Goal: Information Seeking & Learning: Check status

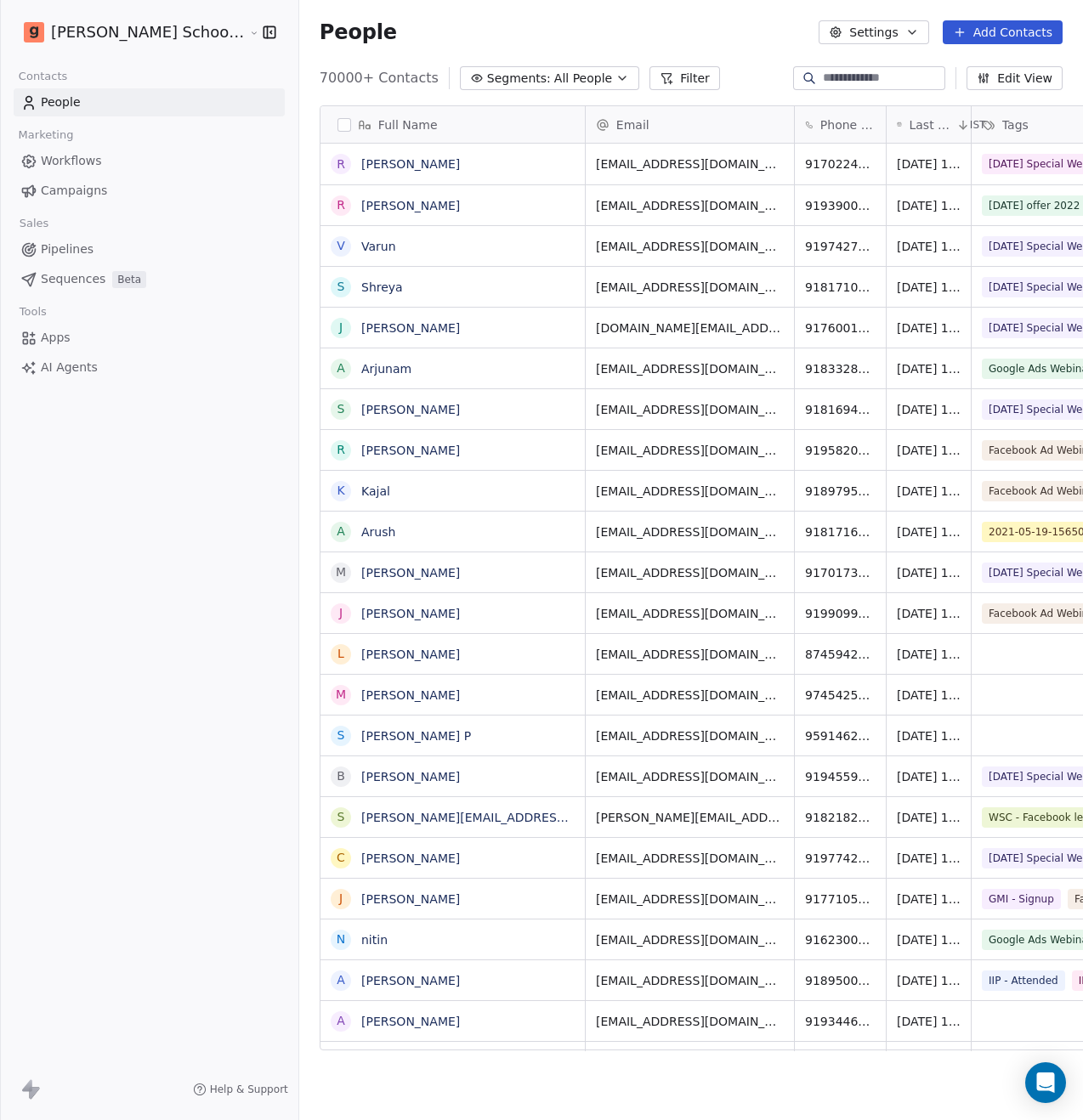
scroll to position [972, 826]
click at [856, 79] on input at bounding box center [881, 77] width 119 height 17
paste input "**********"
type input "**********"
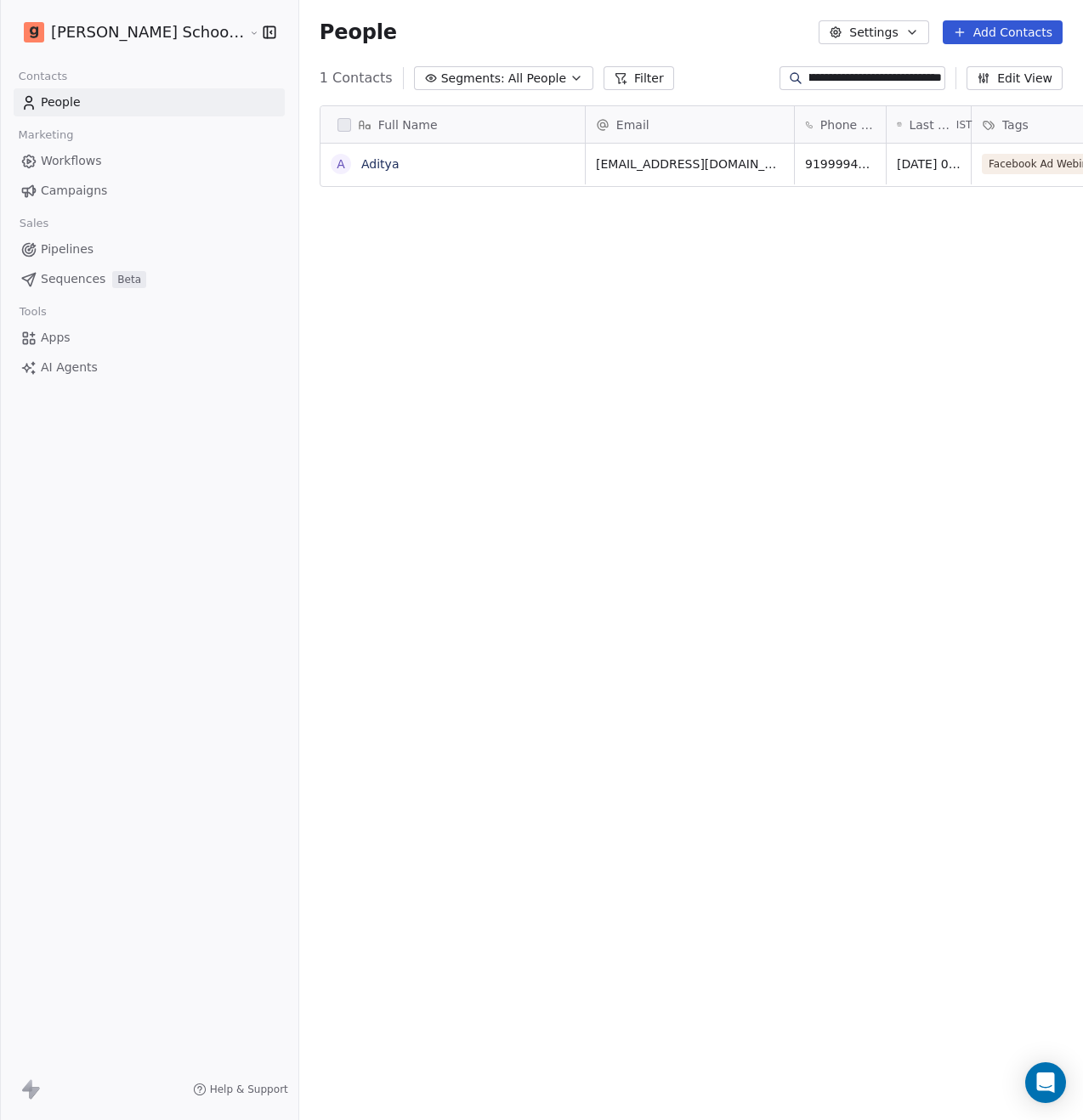
scroll to position [972, 826]
click at [361, 166] on link "Aditya" at bounding box center [379, 164] width 37 height 13
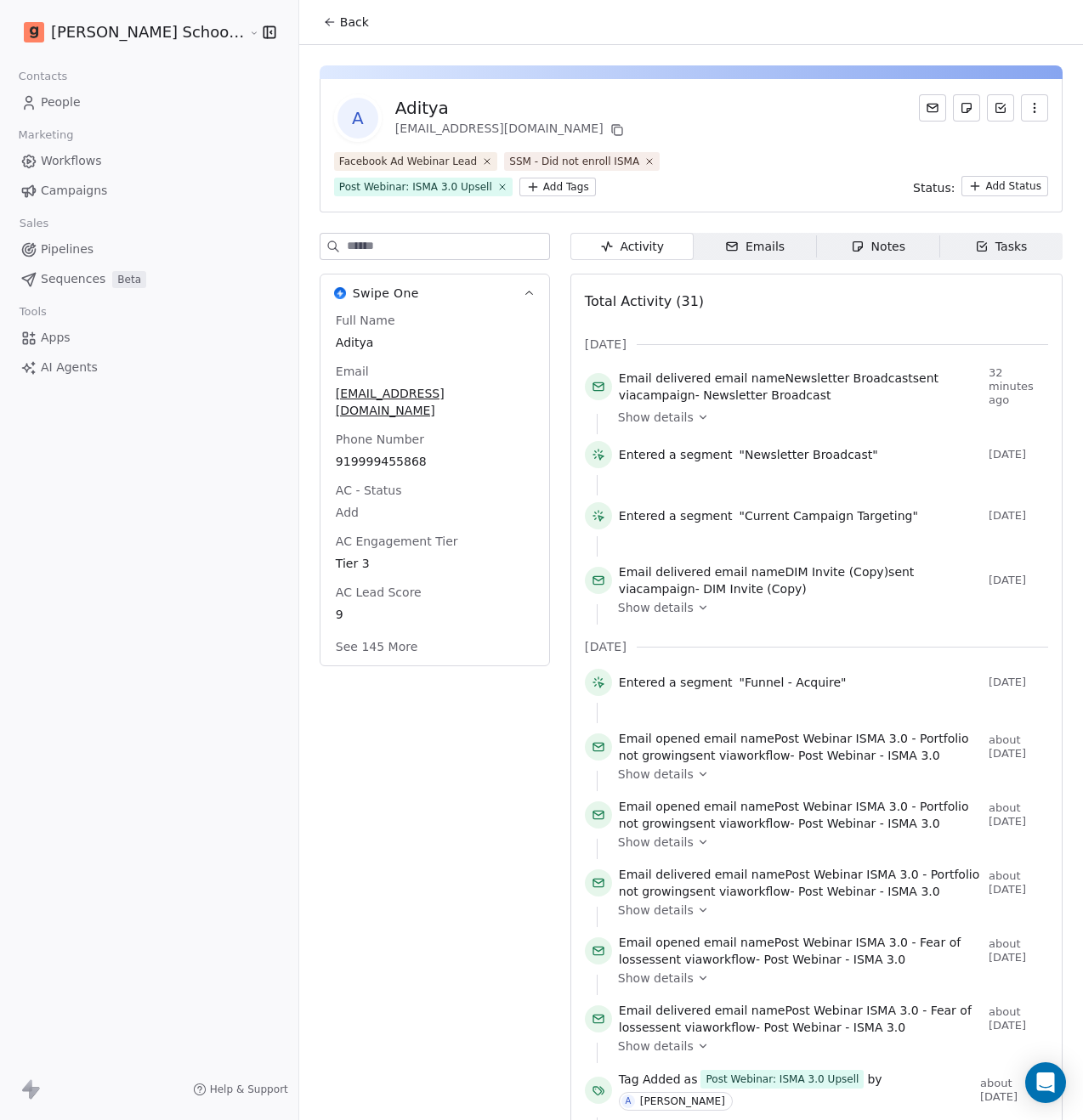
click at [85, 160] on span "Workflows" at bounding box center [71, 161] width 62 height 18
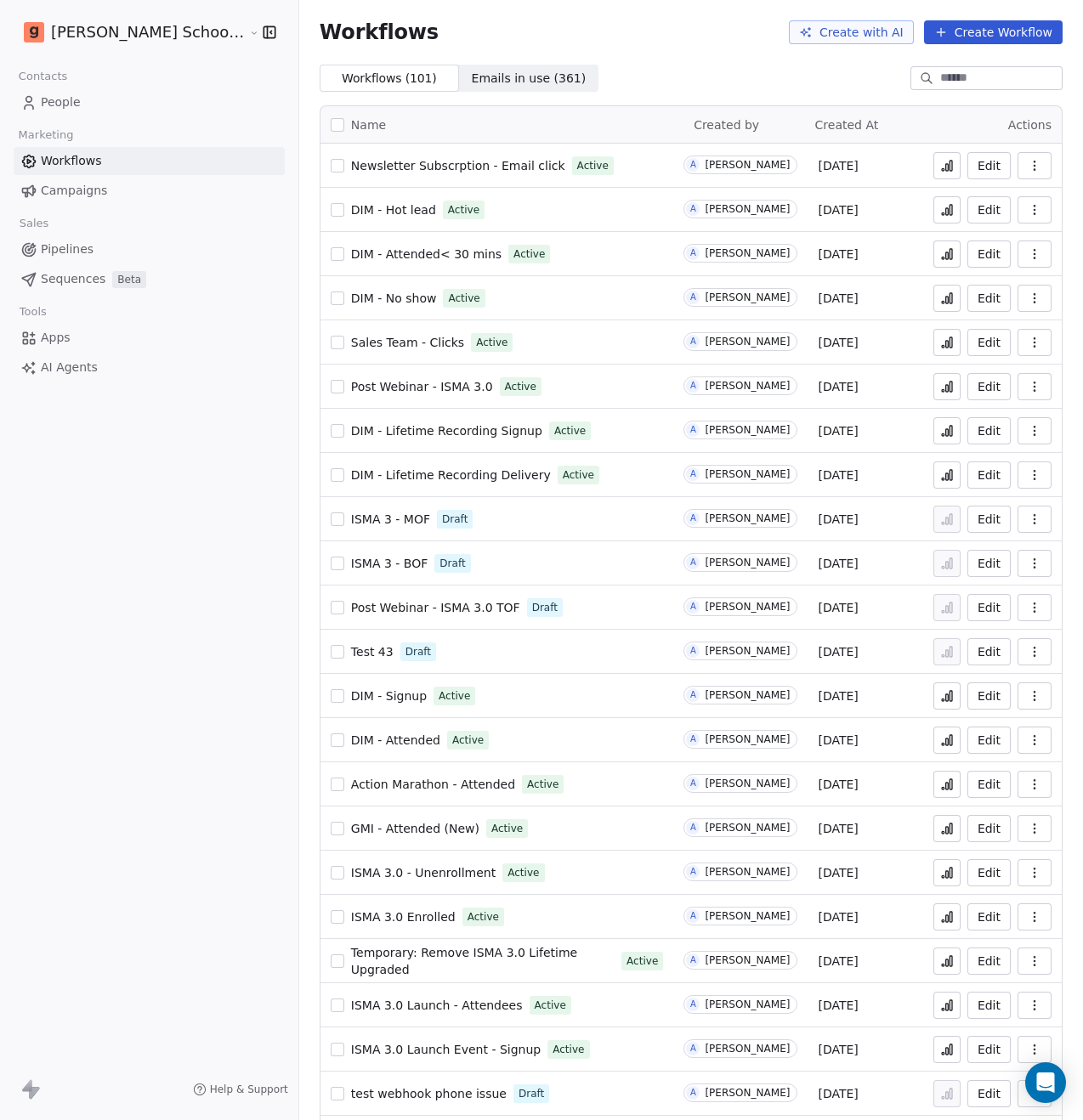
click at [98, 189] on span "Campaigns" at bounding box center [73, 191] width 66 height 18
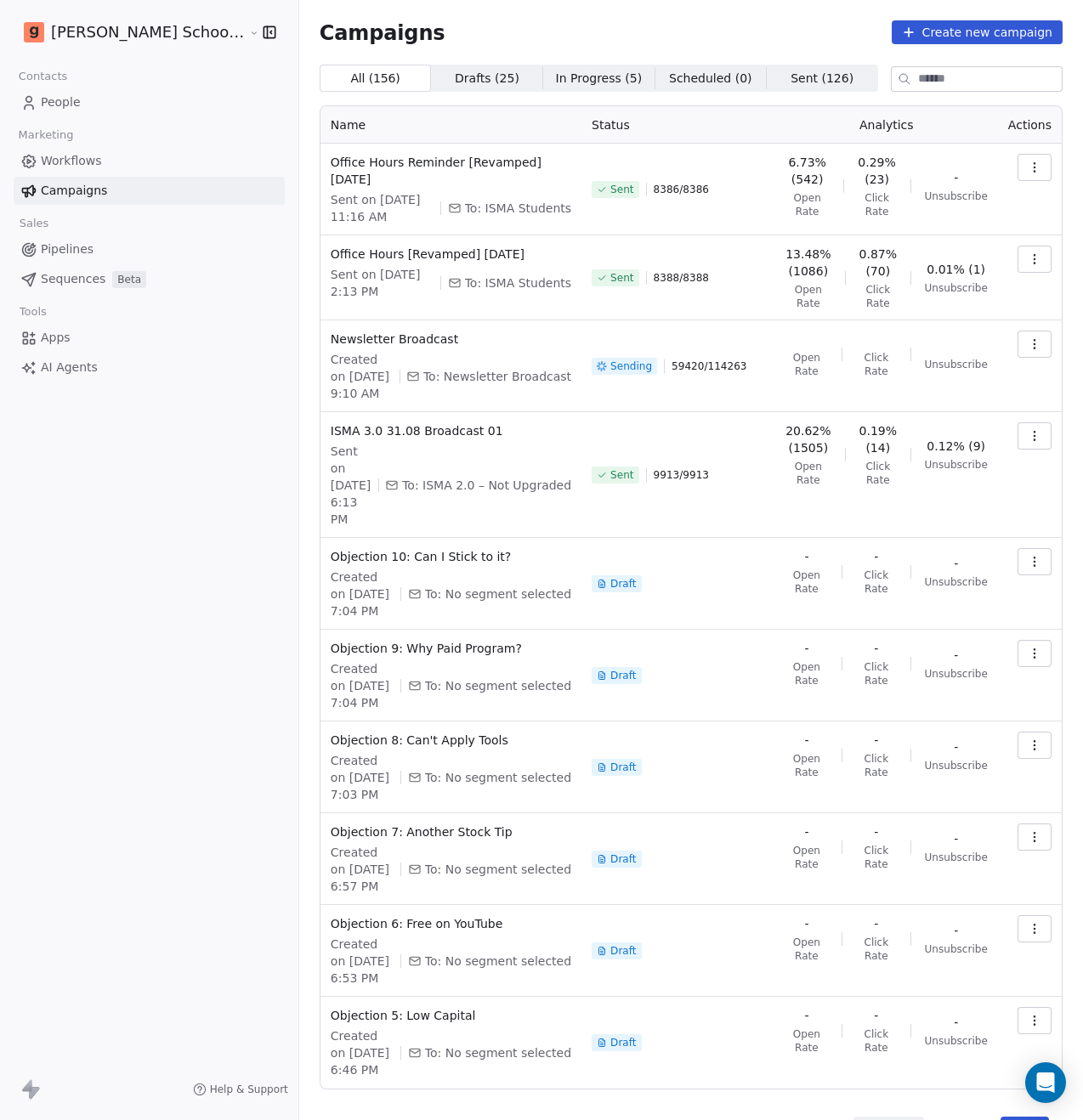
click at [92, 164] on span "Workflows" at bounding box center [71, 161] width 62 height 18
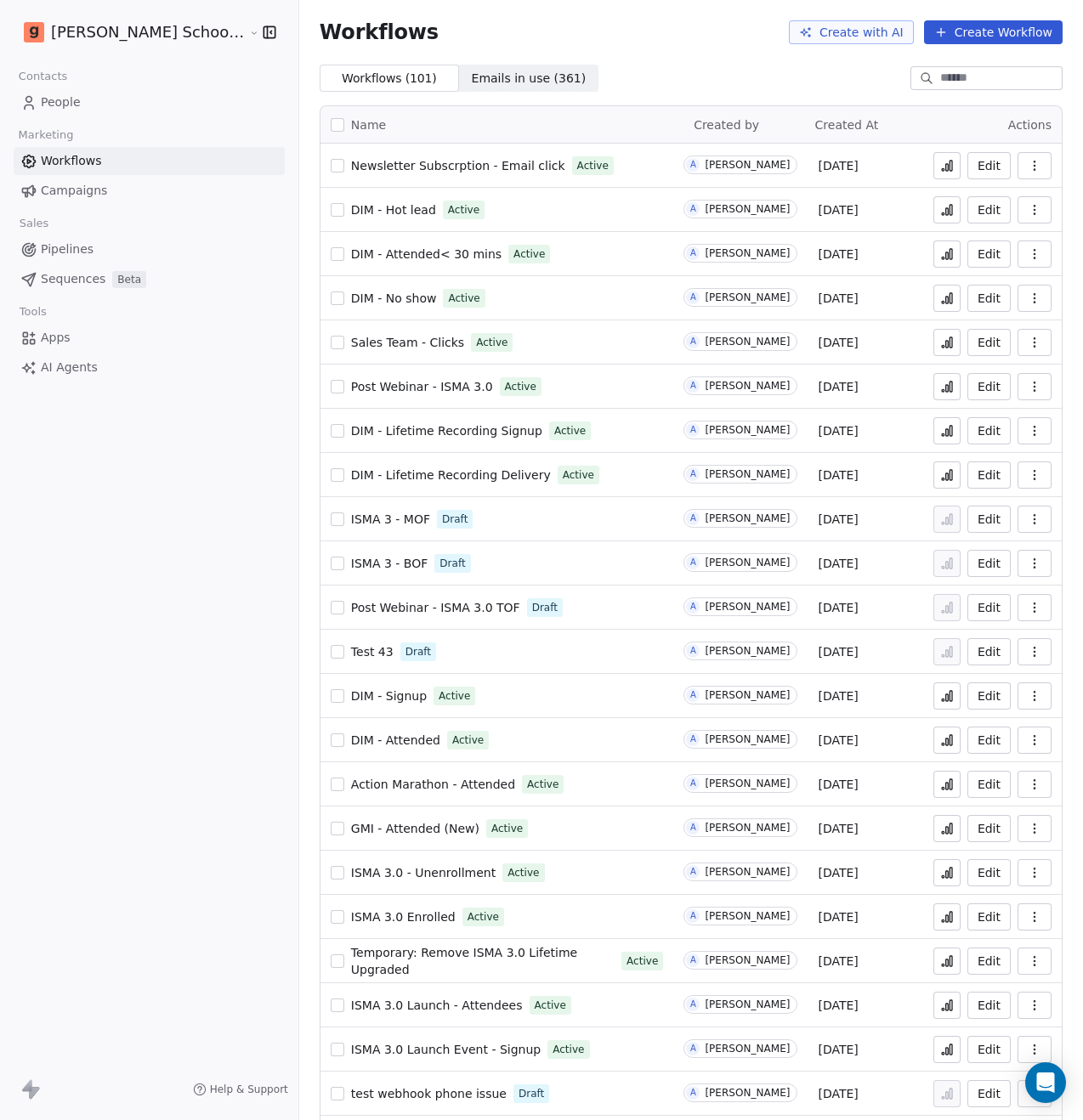
click at [351, 166] on span "Newsletter Subscrption - Email click" at bounding box center [458, 166] width 214 height 13
click at [940, 162] on icon at bounding box center [947, 166] width 13 height 13
click at [83, 198] on span "Campaigns" at bounding box center [73, 191] width 66 height 18
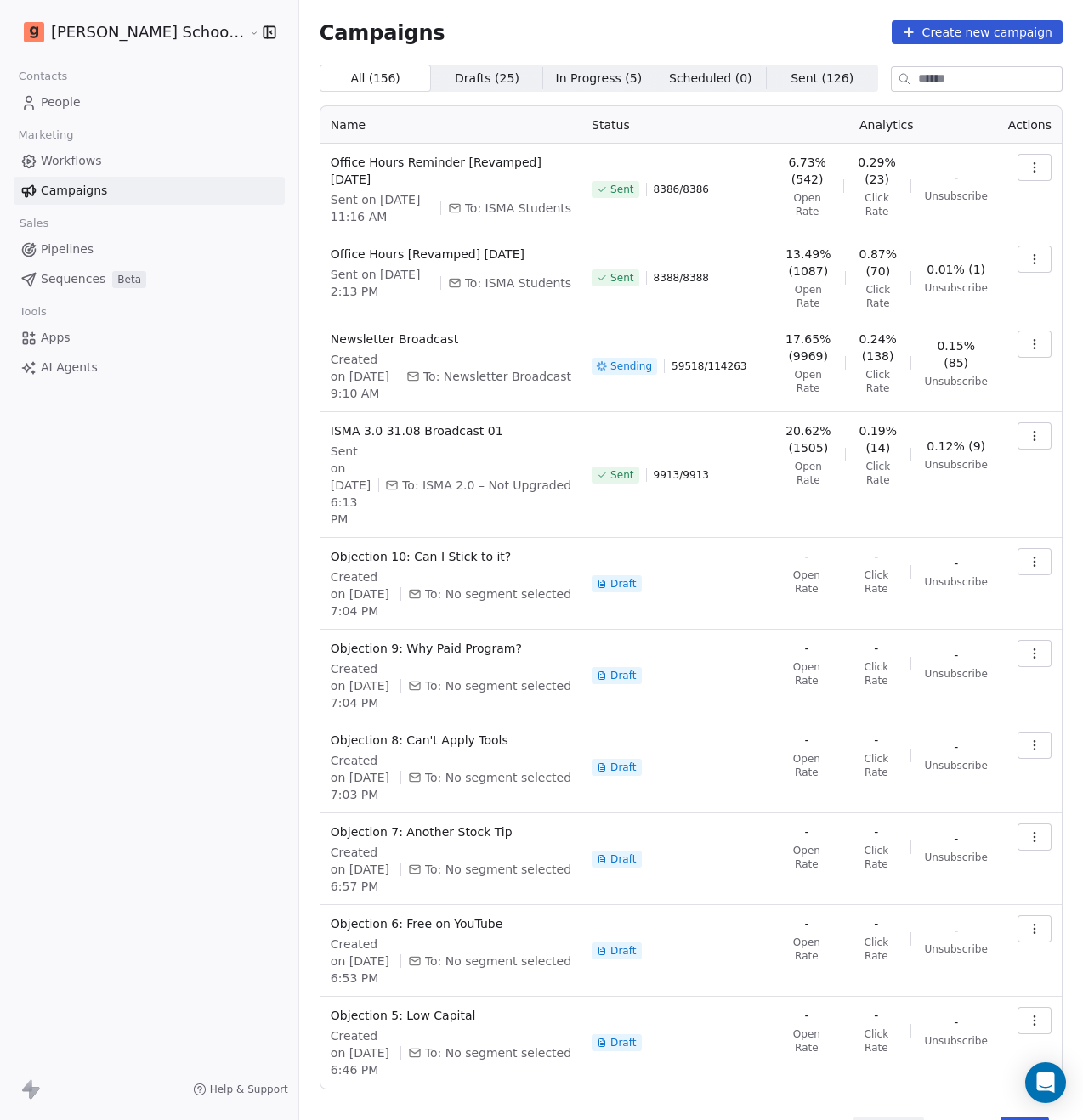
click at [1012, 1117] on button "Next" at bounding box center [1024, 1129] width 48 height 24
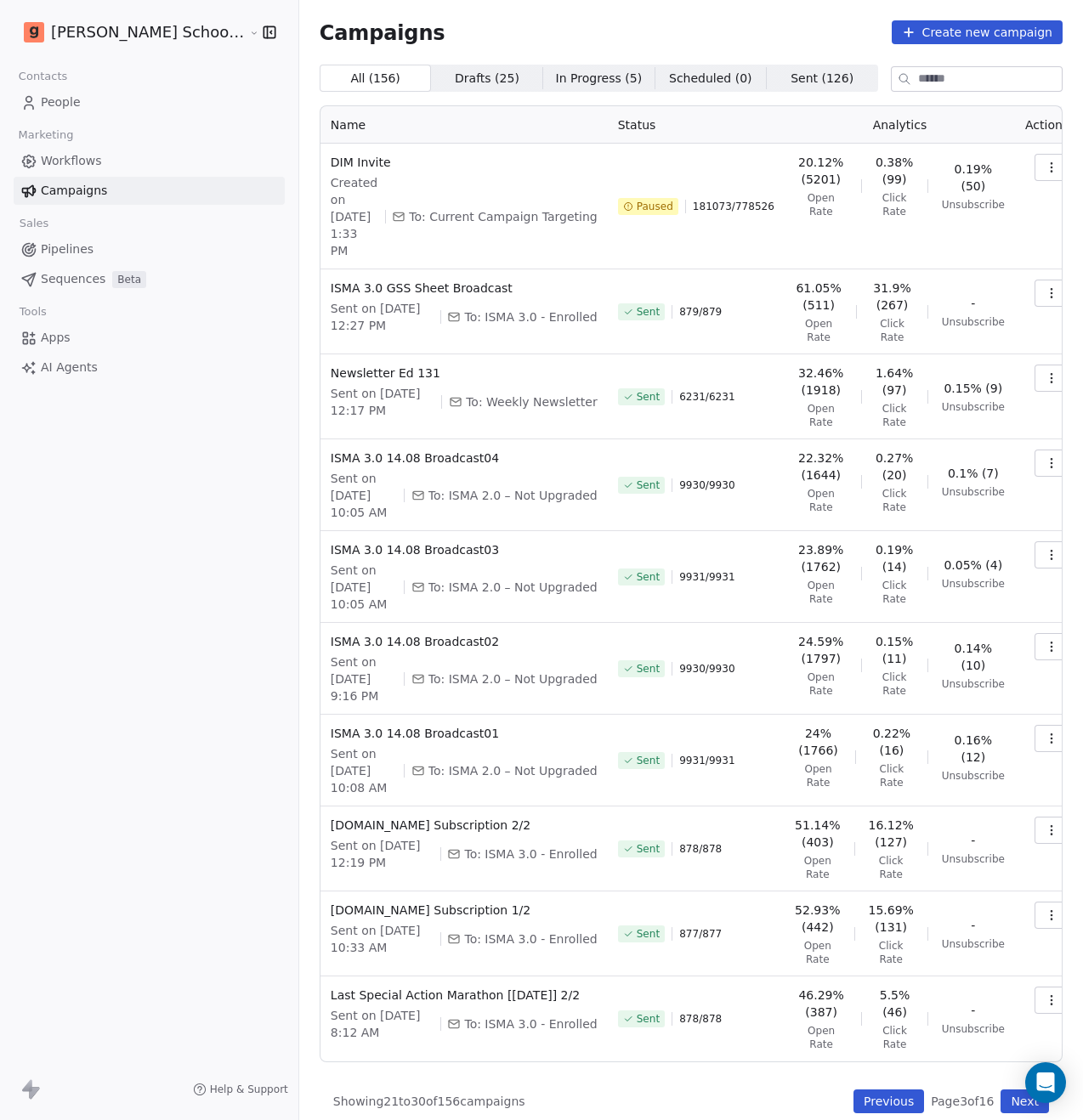
click at [900, 1090] on button "Previous" at bounding box center [888, 1102] width 70 height 24
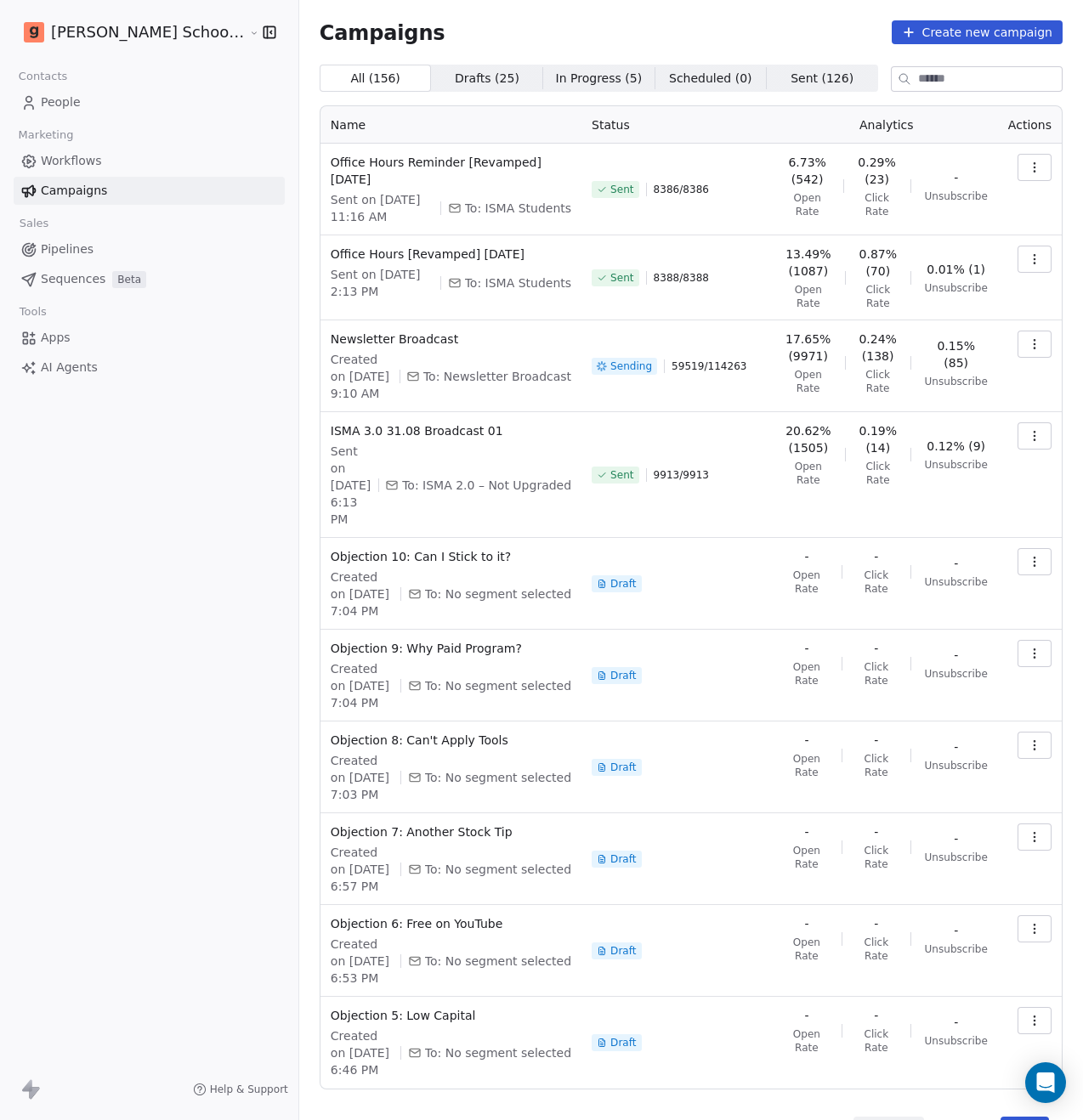
click at [1026, 338] on button "button" at bounding box center [1035, 344] width 34 height 27
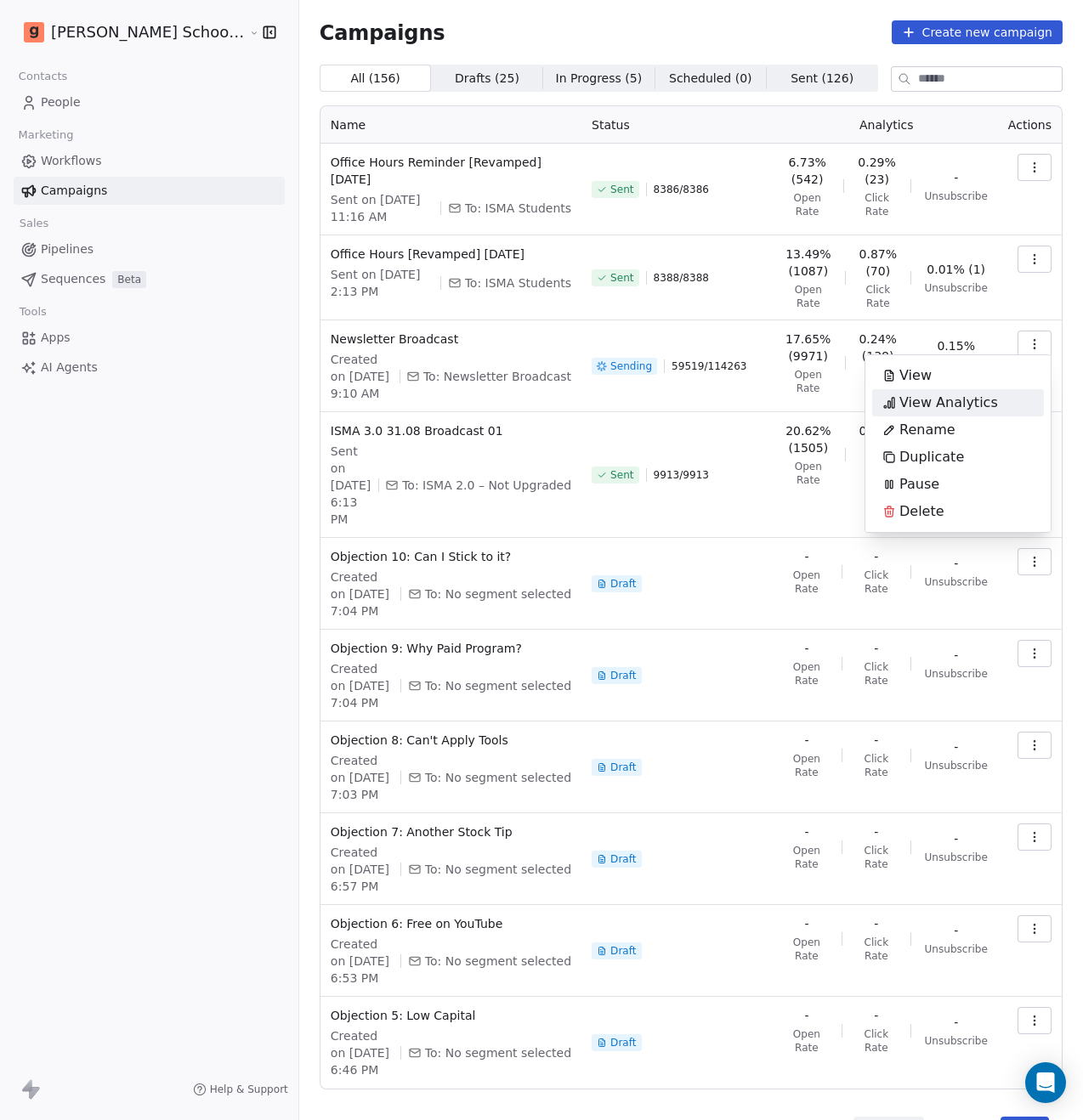
click at [977, 402] on span "View Analytics" at bounding box center [948, 402] width 99 height 20
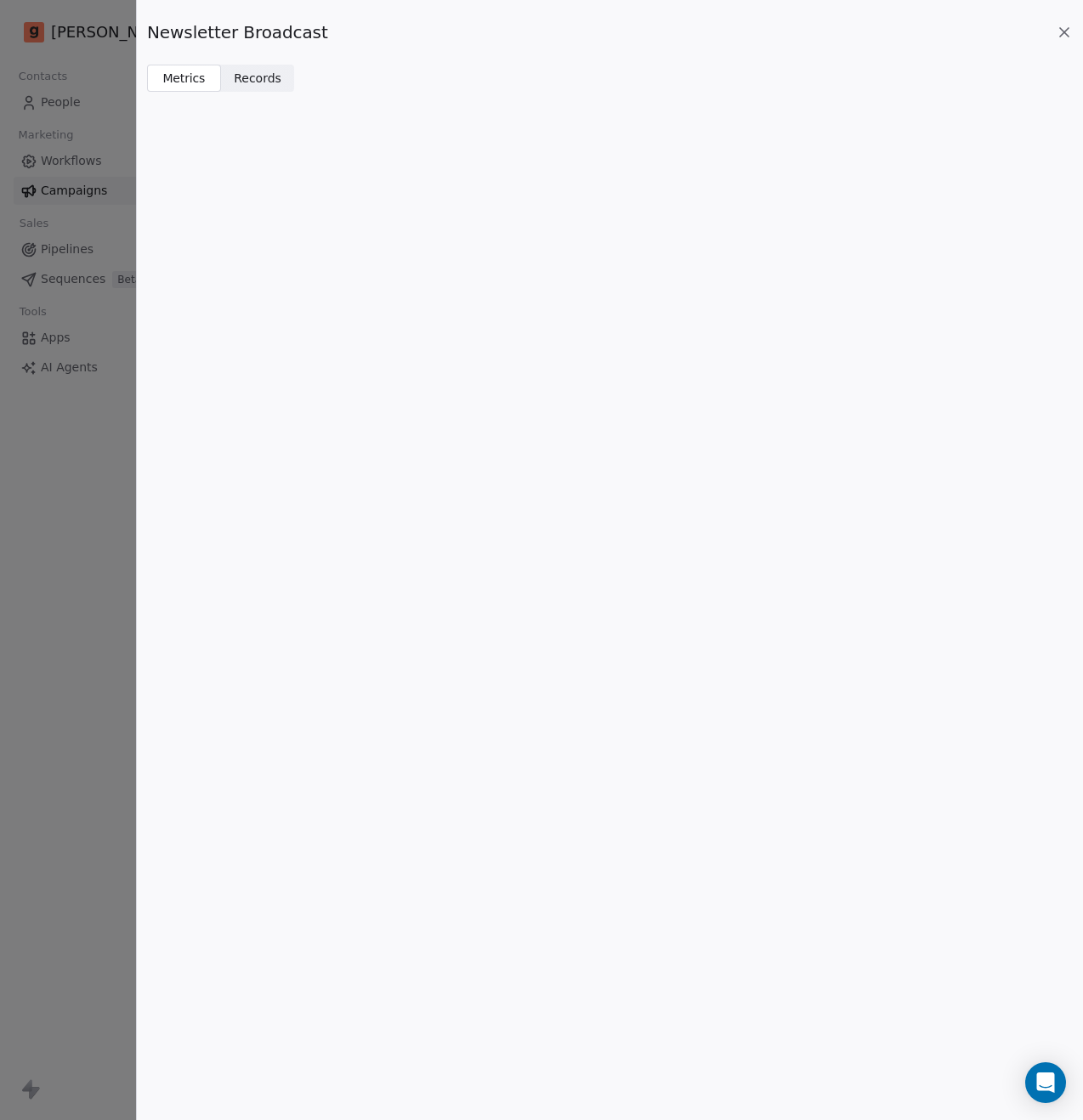
click at [1065, 30] on icon at bounding box center [1064, 32] width 17 height 17
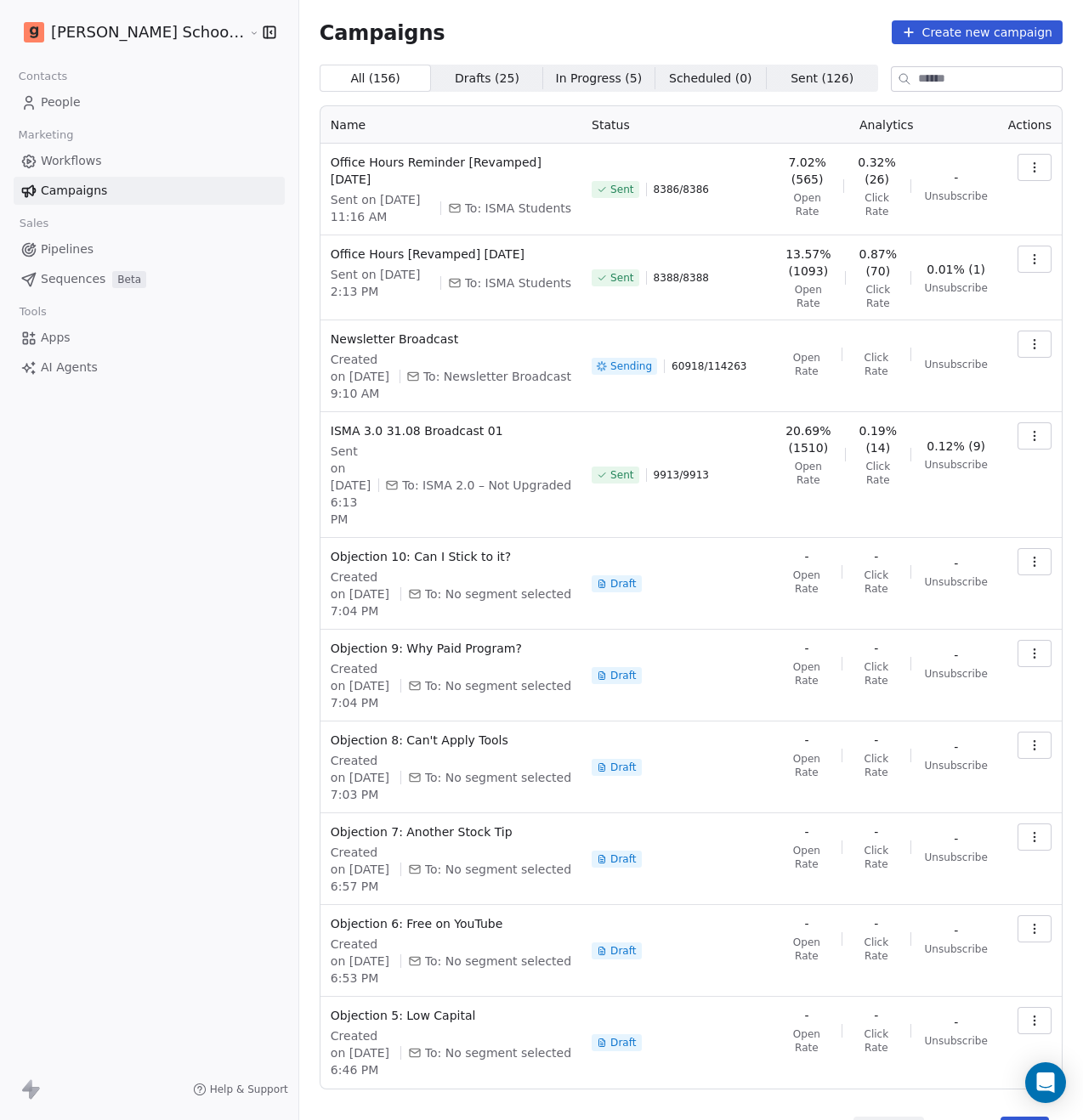
click at [1042, 254] on button "button" at bounding box center [1035, 259] width 34 height 27
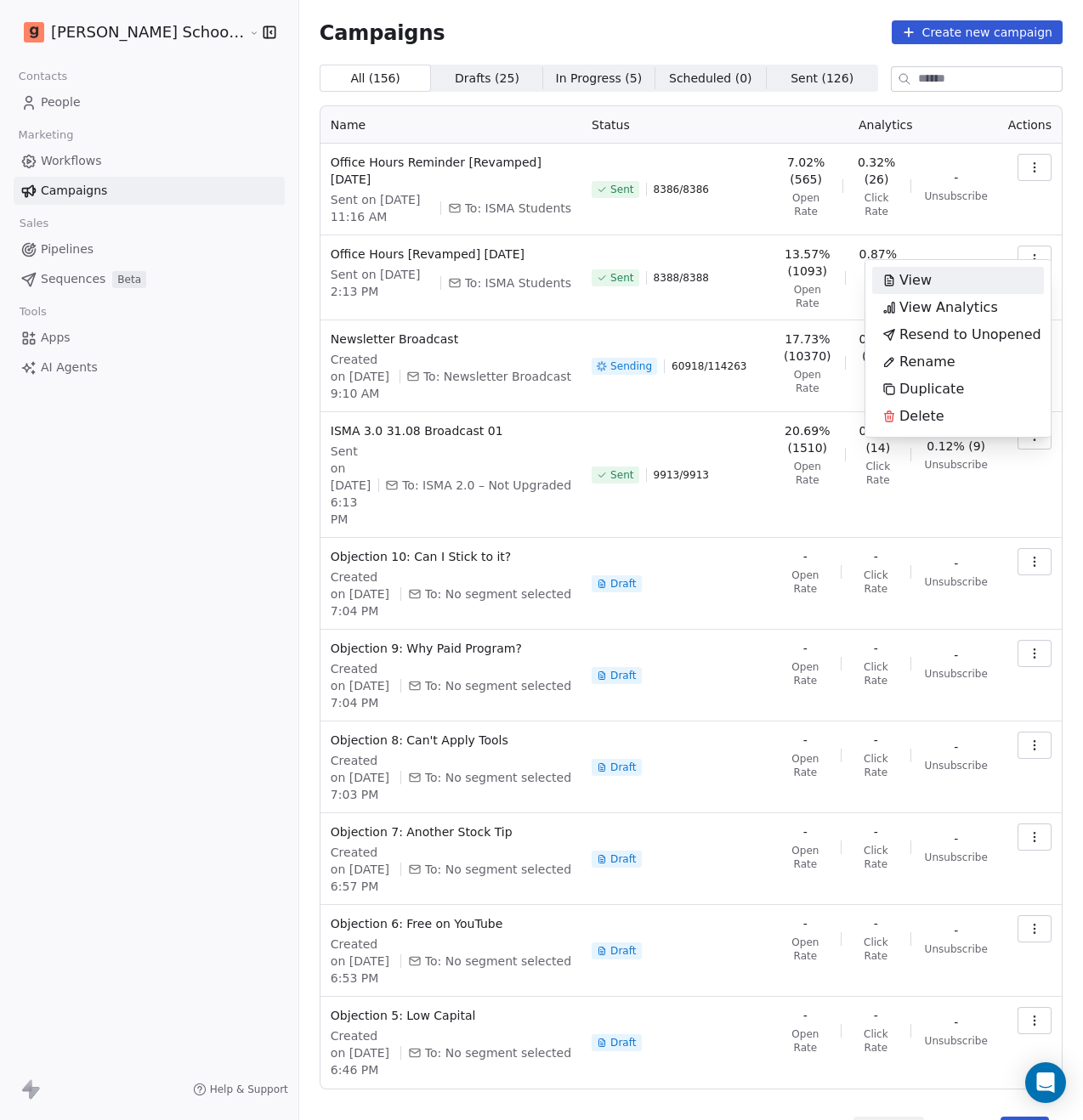
click at [1068, 220] on html "[PERSON_NAME] School of Finance LLP Contacts People Marketing Workflows Campaig…" at bounding box center [542, 560] width 1083 height 1120
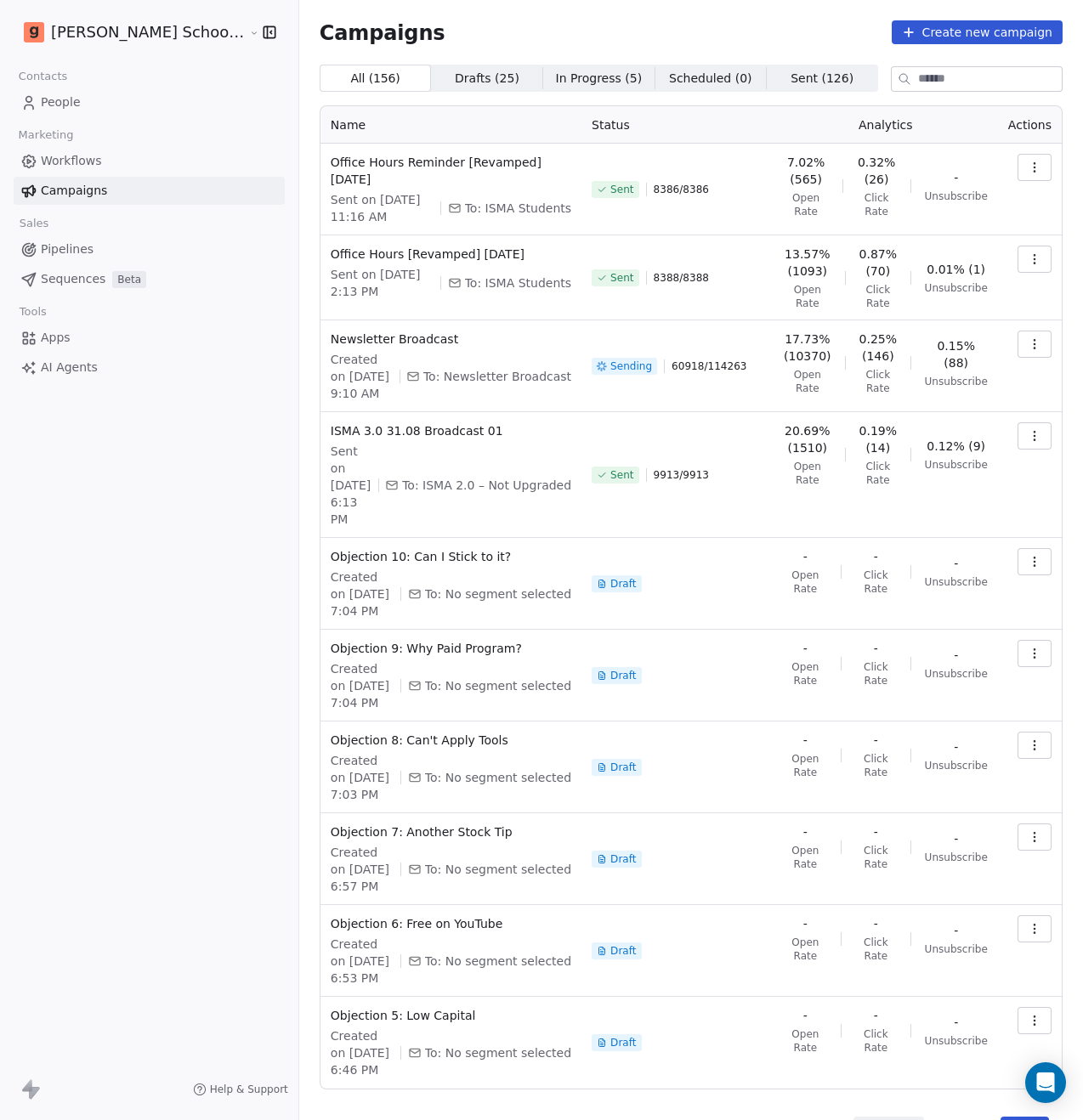
click at [1033, 337] on icon "button" at bounding box center [1034, 343] width 13 height 13
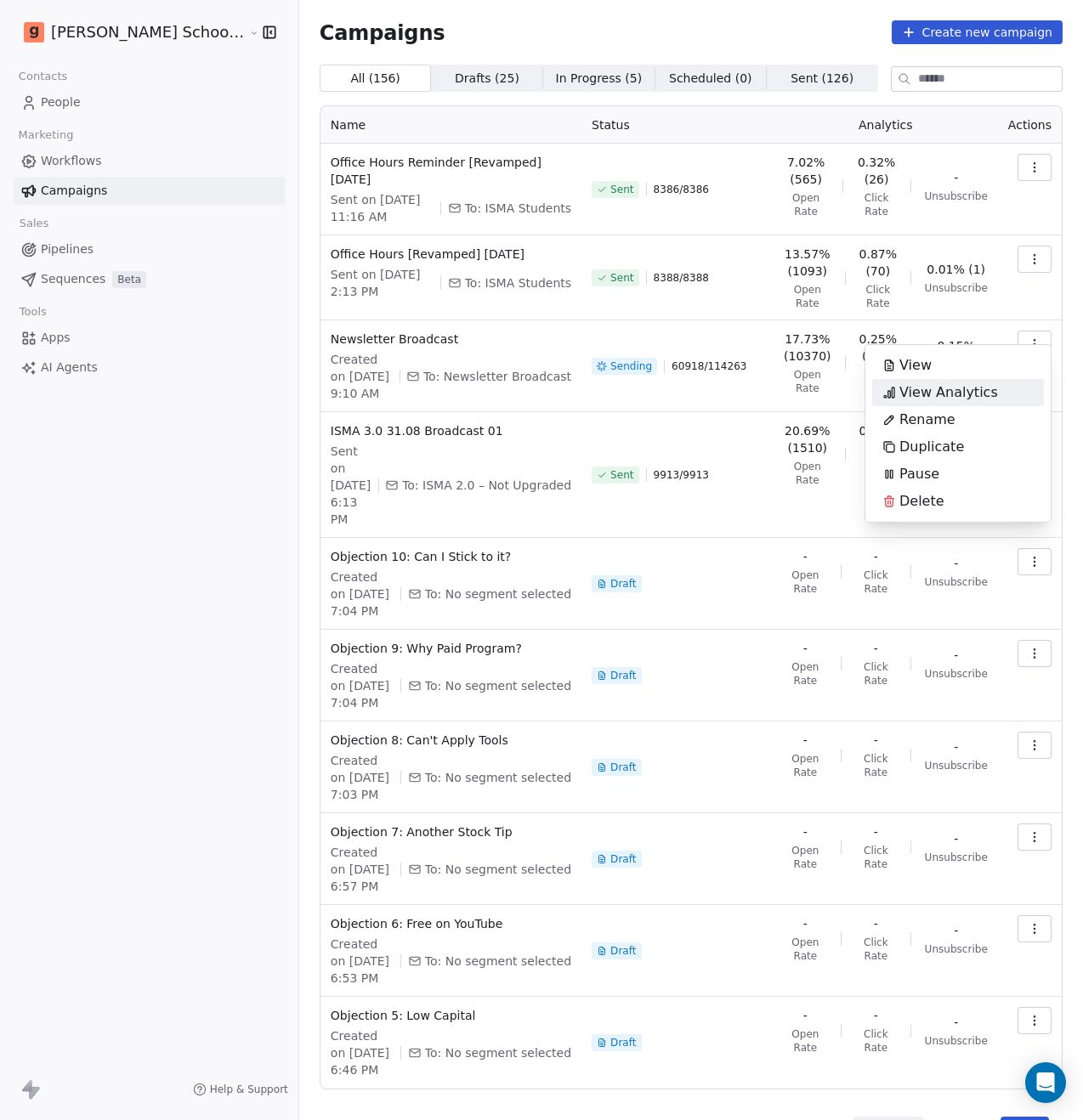
click at [979, 400] on span "View Analytics" at bounding box center [948, 392] width 99 height 20
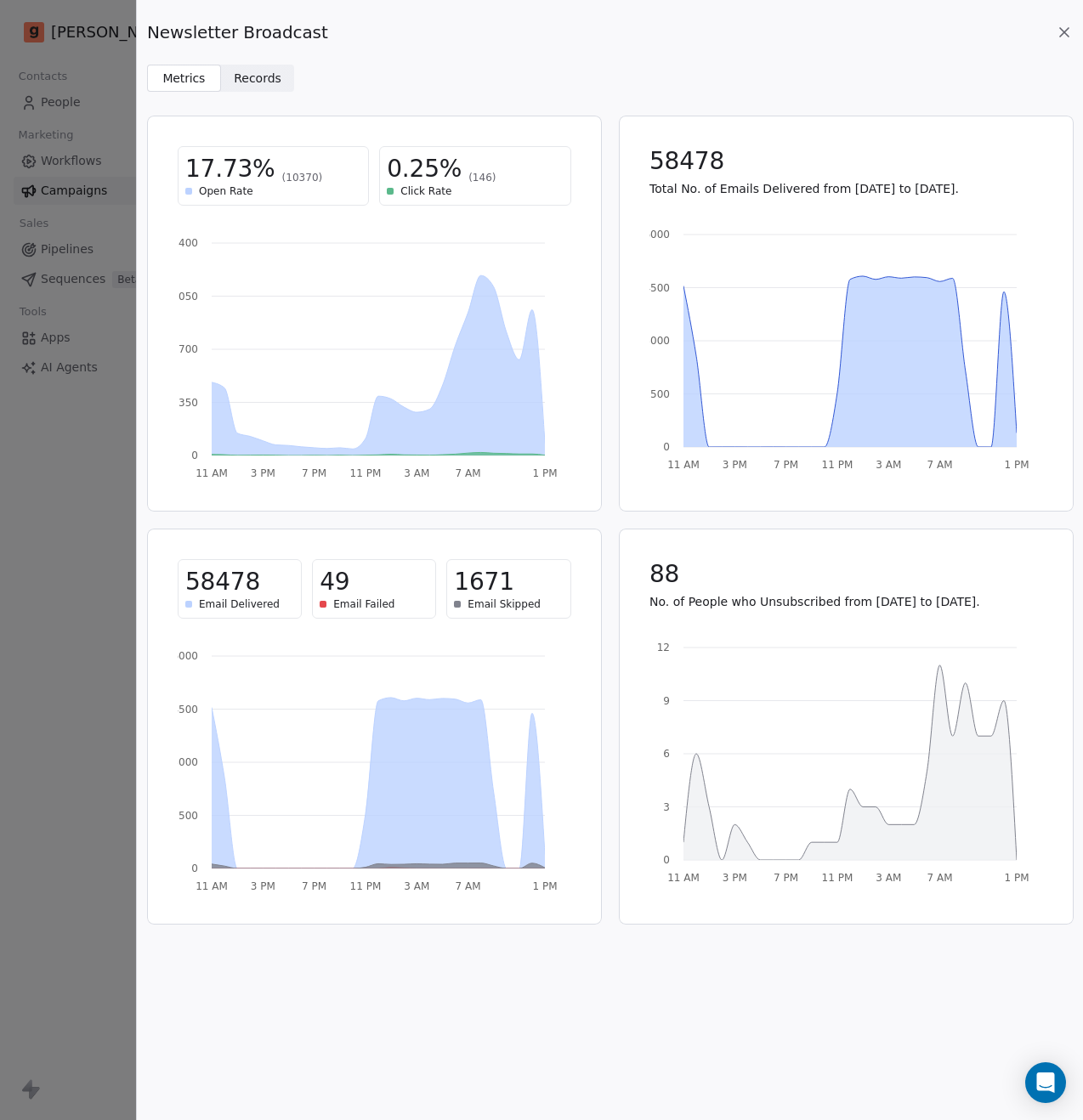
click at [1068, 29] on icon at bounding box center [1064, 32] width 17 height 17
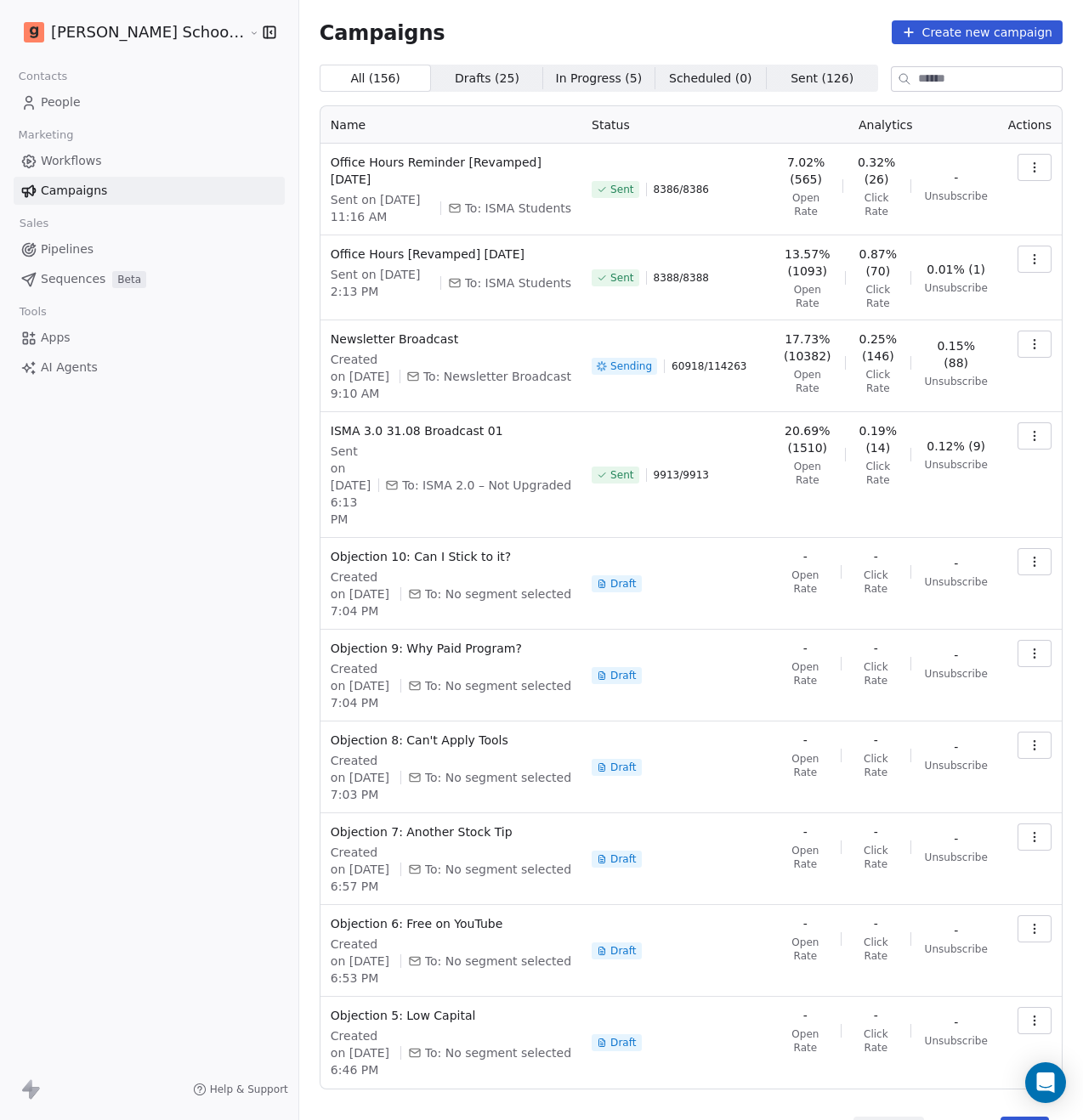
click at [101, 165] on link "Workflows" at bounding box center [149, 161] width 271 height 28
